Goal: Information Seeking & Learning: Learn about a topic

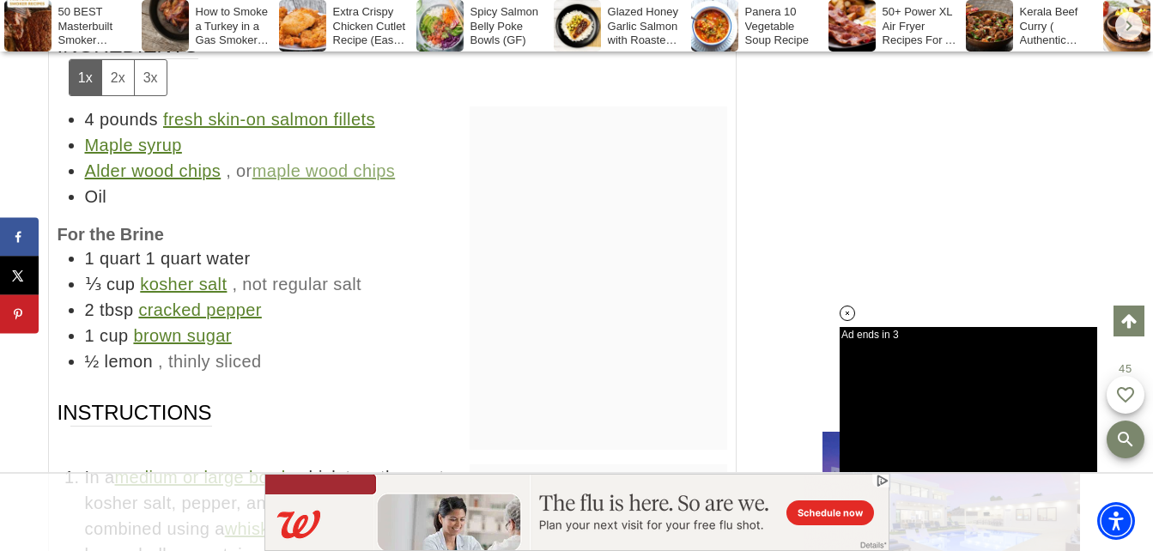
scroll to position [9950, 0]
